Goal: Task Accomplishment & Management: Manage account settings

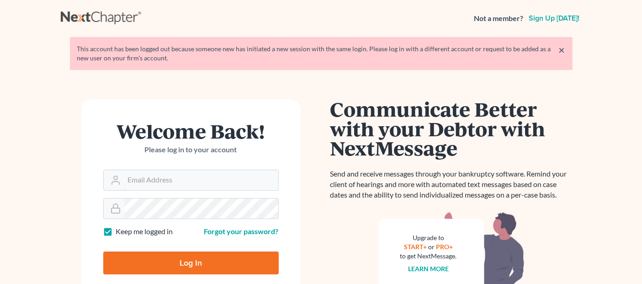
type input "[EMAIL_ADDRESS][DOMAIN_NAME]"
click at [203, 262] on input "Log In" at bounding box center [191, 262] width 176 height 23
type input "Thinking..."
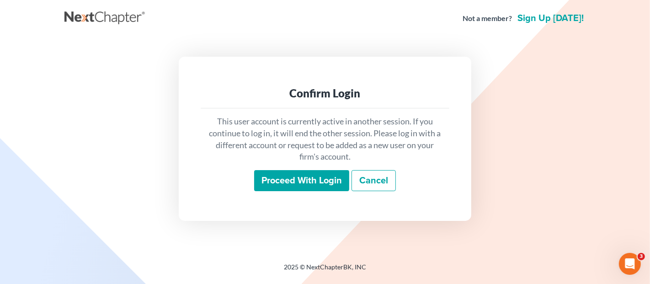
click at [301, 190] on input "Proceed with login" at bounding box center [301, 180] width 95 height 21
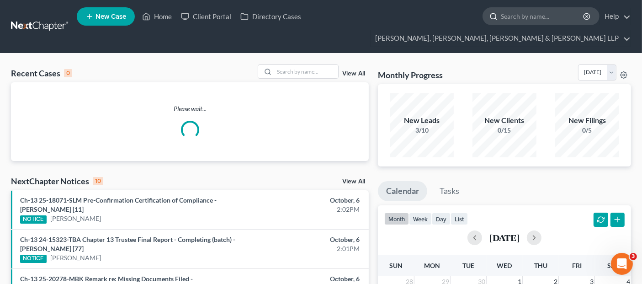
click at [501, 21] on input "search" at bounding box center [543, 16] width 84 height 17
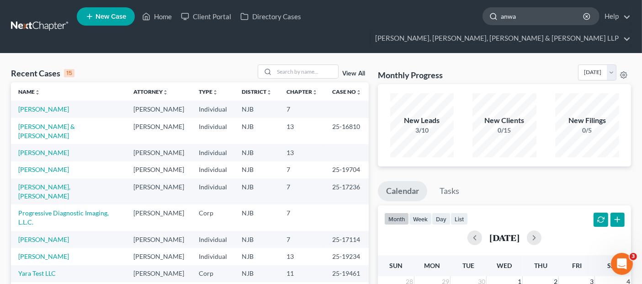
type input "anwar"
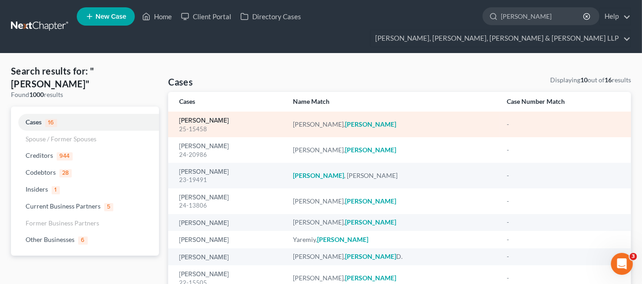
click at [212, 117] on link "Zakkour, Anwar" at bounding box center [204, 120] width 50 height 6
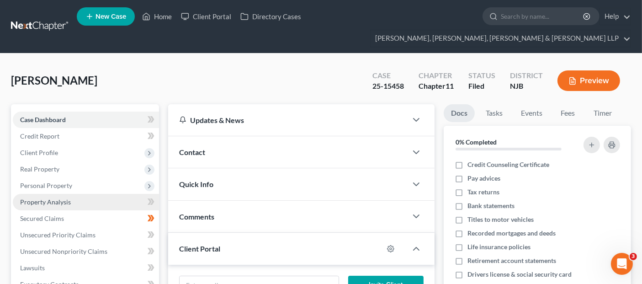
scroll to position [51, 0]
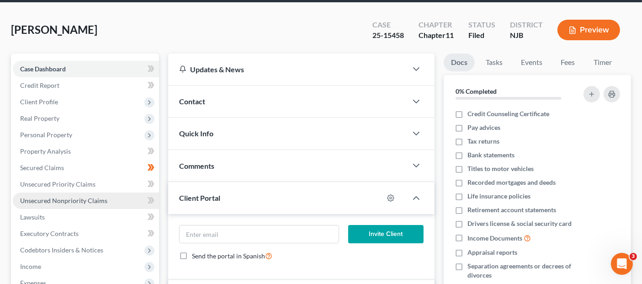
click at [79, 197] on span "Unsecured Nonpriority Claims" at bounding box center [63, 201] width 87 height 8
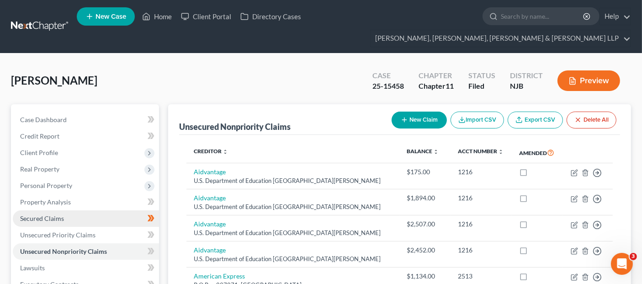
click at [77, 210] on link "Secured Claims" at bounding box center [86, 218] width 146 height 16
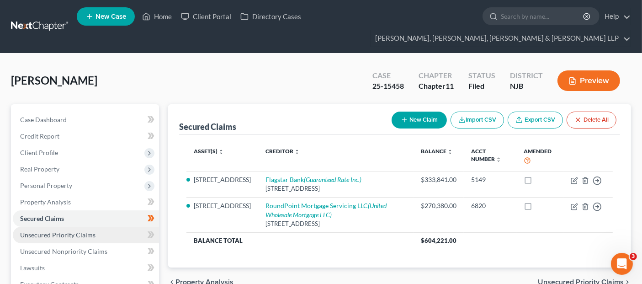
click at [89, 227] on link "Unsecured Priority Claims" at bounding box center [86, 235] width 146 height 16
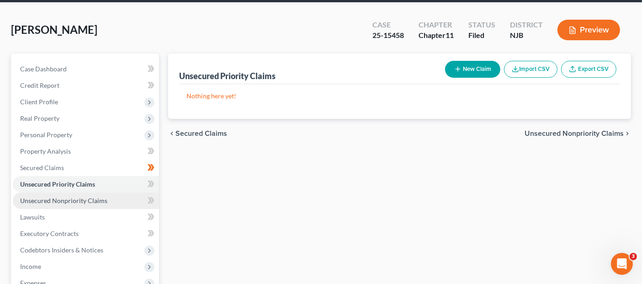
click at [86, 197] on span "Unsecured Nonpriority Claims" at bounding box center [63, 201] width 87 height 8
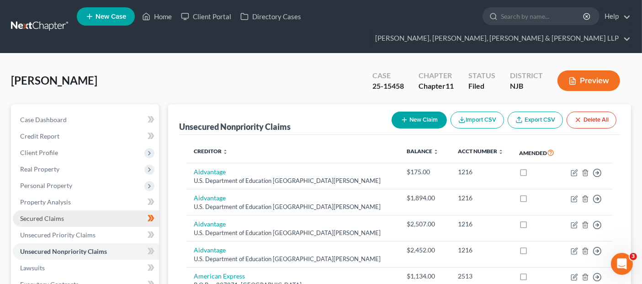
click at [69, 210] on link "Secured Claims" at bounding box center [86, 218] width 146 height 16
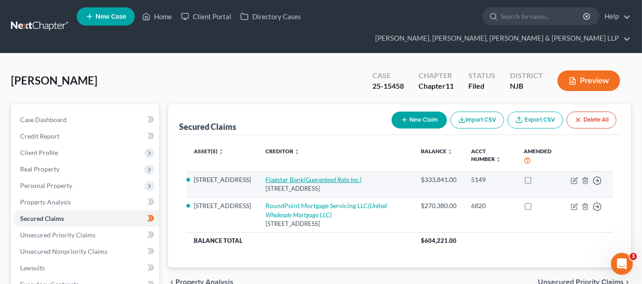
click at [304, 176] on icon "(Guaranteed Rate Inc.)" at bounding box center [333, 180] width 58 height 8
select select "23"
select select "2"
select select "0"
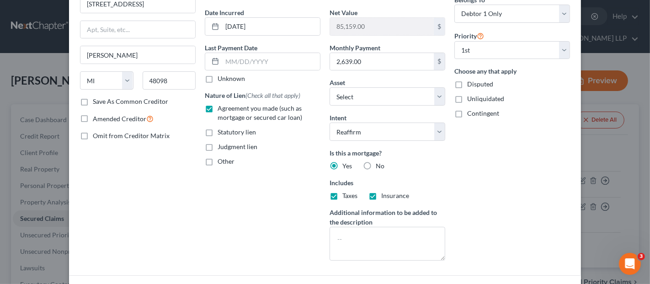
scroll to position [173, 0]
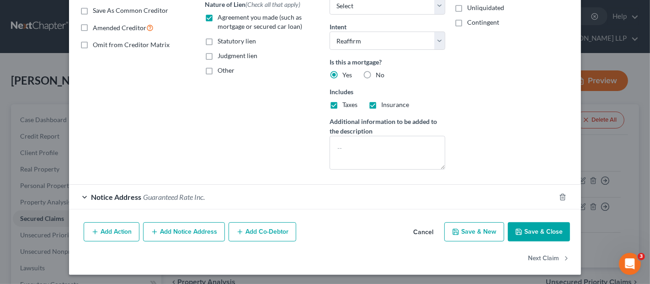
click at [240, 197] on div "Notice Address Guaranteed Rate Inc." at bounding box center [312, 197] width 486 height 24
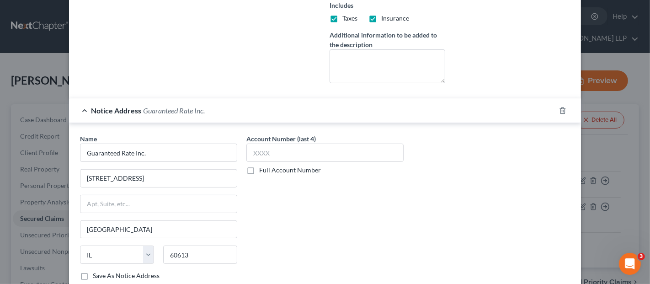
scroll to position [344, 0]
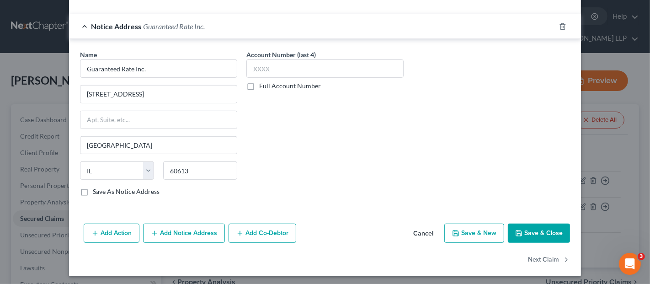
click at [421, 231] on button "Cancel" at bounding box center [423, 233] width 35 height 18
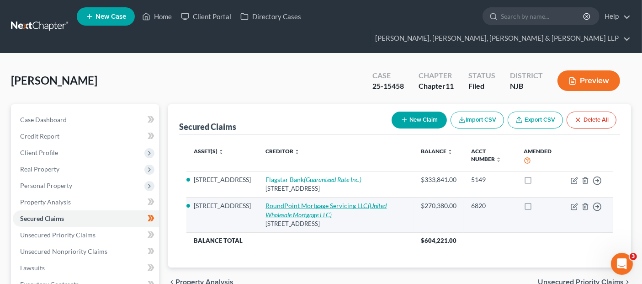
click at [277, 202] on link "RoundPoint Mortgage Servicing LLC (United Wholesale Mortgage LLC)" at bounding box center [326, 210] width 121 height 17
select select "42"
select select "8"
select select "2"
select select "3"
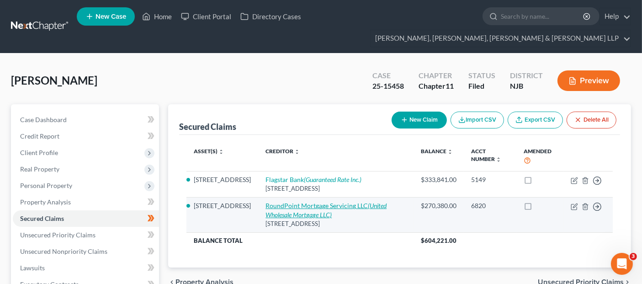
select select "0"
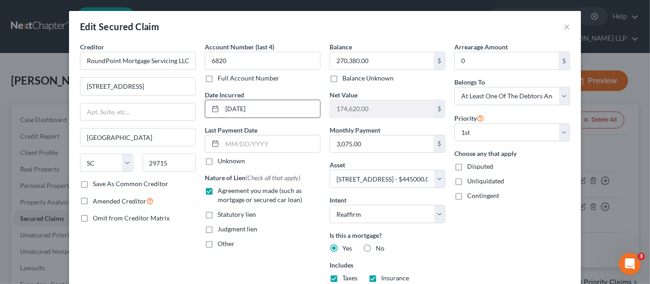
scroll to position [198, 0]
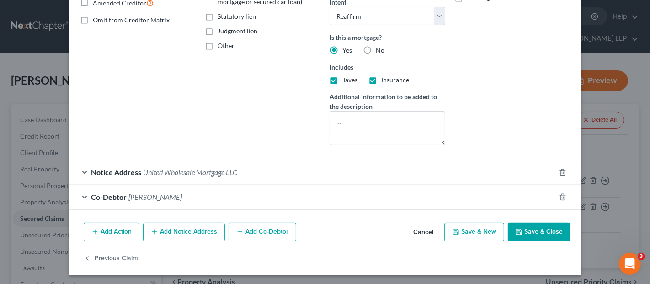
click at [182, 194] on span "Navid Kazemzadehyaghotinobar" at bounding box center [154, 196] width 53 height 9
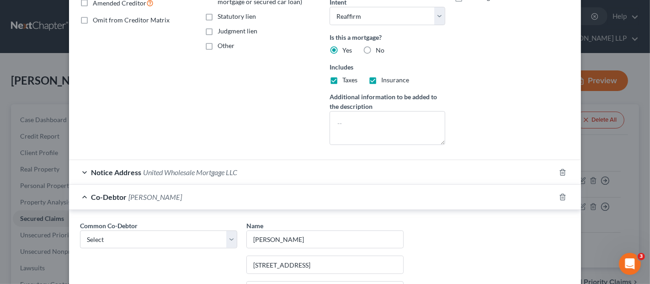
click at [220, 170] on span "United Wholesale Mortgage LLC" at bounding box center [190, 172] width 94 height 9
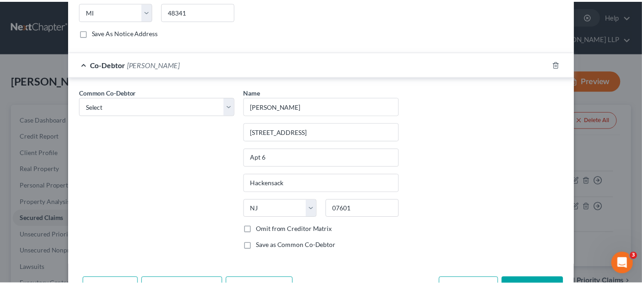
scroll to position [556, 0]
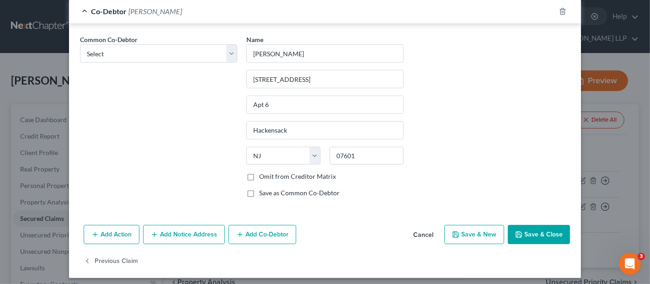
click at [427, 231] on button "Cancel" at bounding box center [423, 235] width 35 height 18
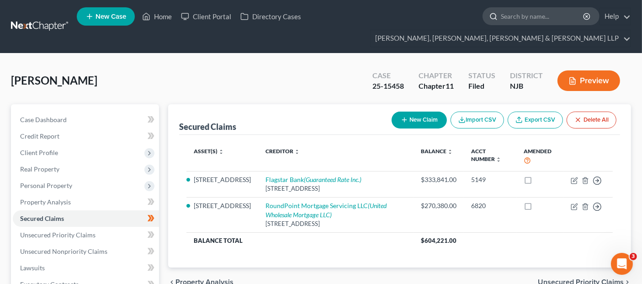
click at [501, 25] on input "search" at bounding box center [543, 16] width 84 height 17
type input "homeland lending"
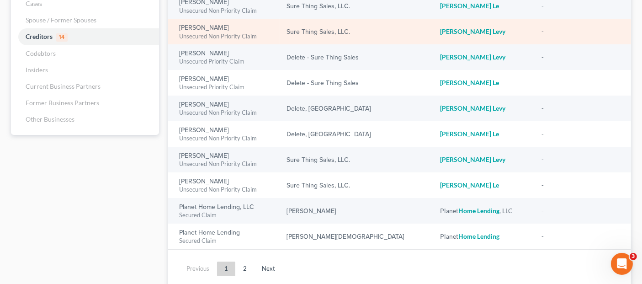
scroll to position [133, 0]
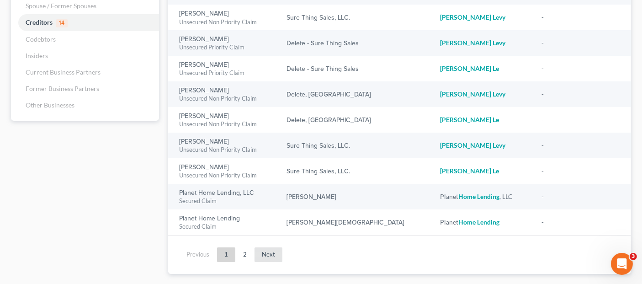
click at [261, 247] on link "Next" at bounding box center [269, 254] width 28 height 15
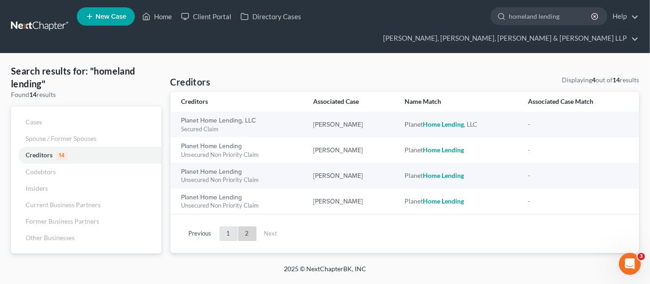
click at [230, 226] on link "1" at bounding box center [228, 233] width 18 height 15
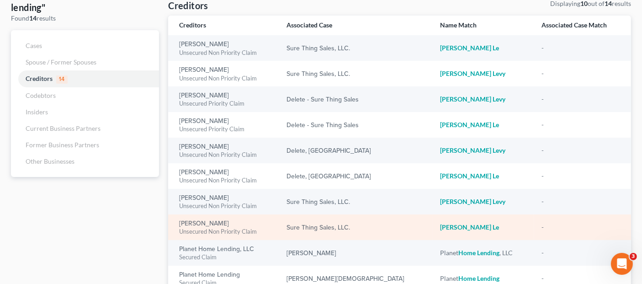
scroll to position [133, 0]
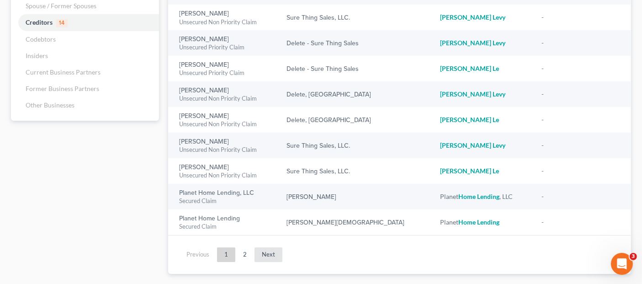
click at [280, 247] on link "Next" at bounding box center [269, 254] width 28 height 15
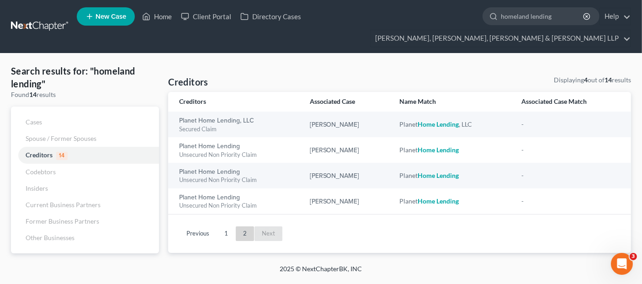
scroll to position [0, 0]
click at [509, 21] on input "homeland lending" at bounding box center [551, 16] width 84 height 17
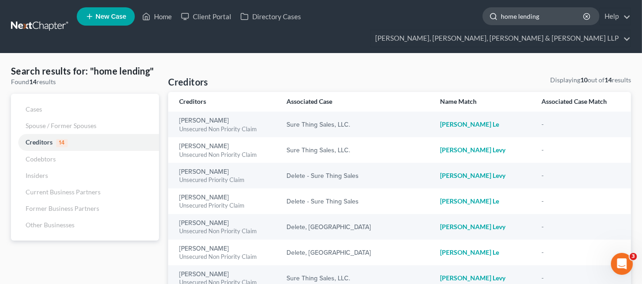
click at [501, 17] on input "home lending" at bounding box center [543, 16] width 84 height 17
drag, startPoint x: 389, startPoint y: 16, endPoint x: 325, endPoint y: 17, distance: 64.0
click at [483, 17] on div "home lending" at bounding box center [541, 16] width 117 height 18
type input "anwar"
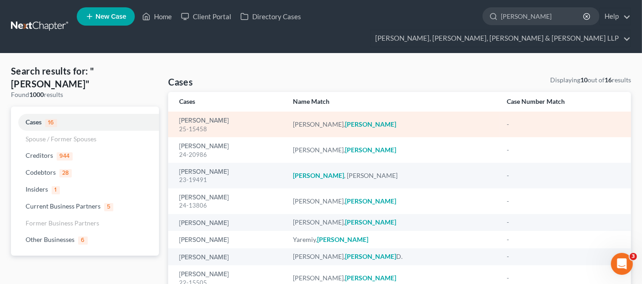
click at [209, 125] on div "25-15458" at bounding box center [228, 129] width 99 height 9
click at [211, 117] on link "Zakkour, Anwar" at bounding box center [204, 120] width 50 height 6
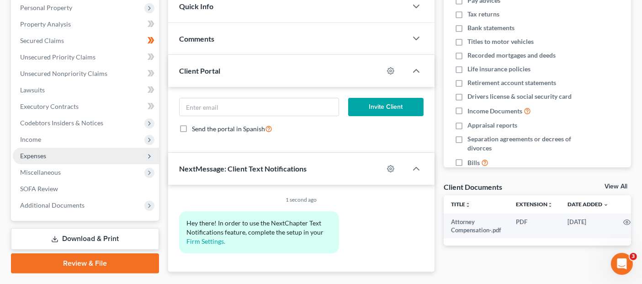
scroll to position [184, 0]
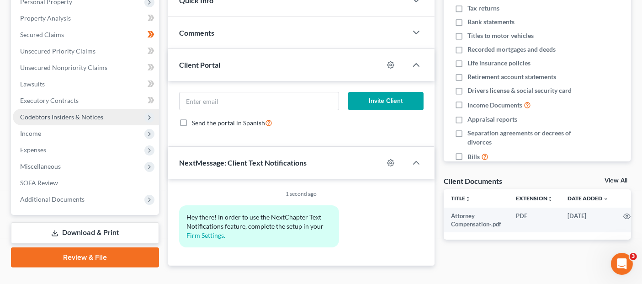
click at [81, 113] on span "Codebtors Insiders & Notices" at bounding box center [61, 117] width 83 height 8
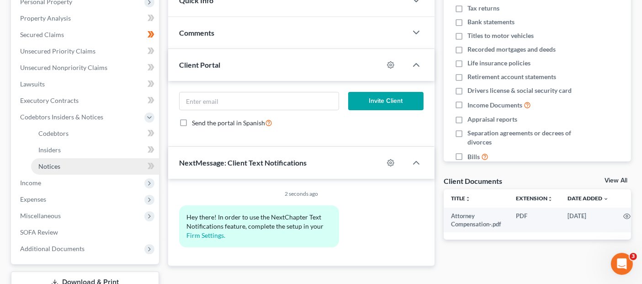
click at [80, 158] on link "Notices" at bounding box center [95, 166] width 128 height 16
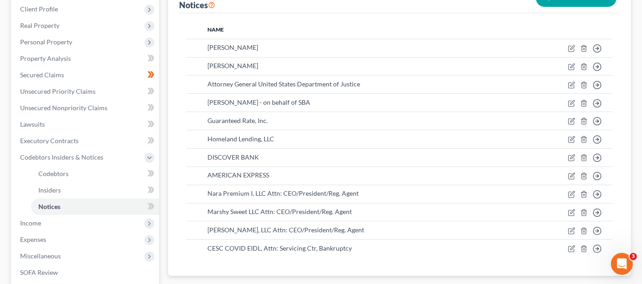
scroll to position [152, 0]
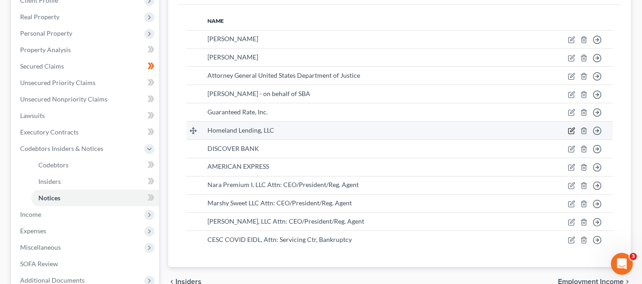
click at [569, 128] on icon "button" at bounding box center [571, 130] width 5 height 5
select select "33"
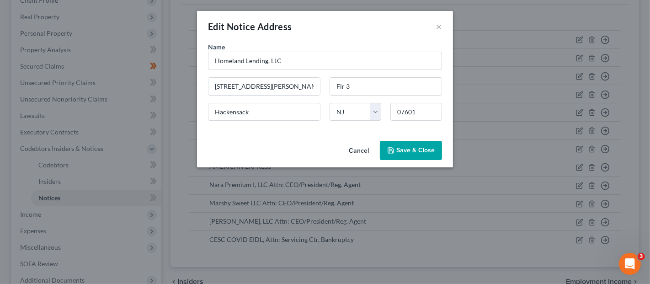
click at [353, 149] on button "Cancel" at bounding box center [359, 151] width 35 height 18
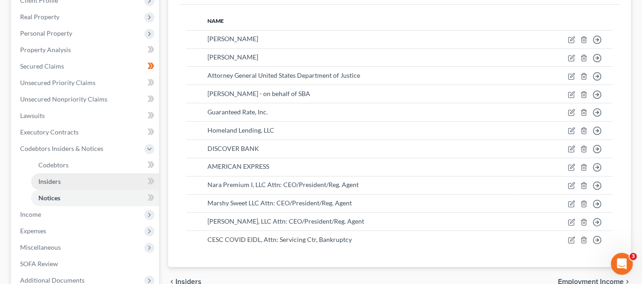
click at [92, 173] on link "Insiders" at bounding box center [95, 181] width 128 height 16
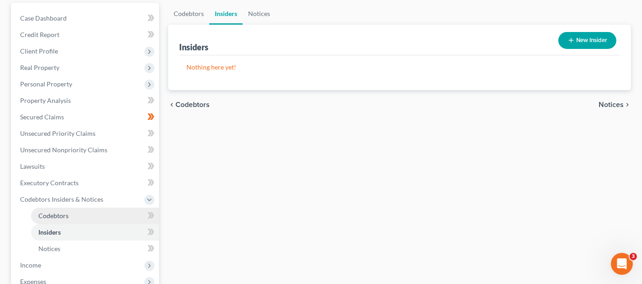
click at [73, 208] on link "Codebtors" at bounding box center [95, 216] width 128 height 16
